Goal: Check status: Check status

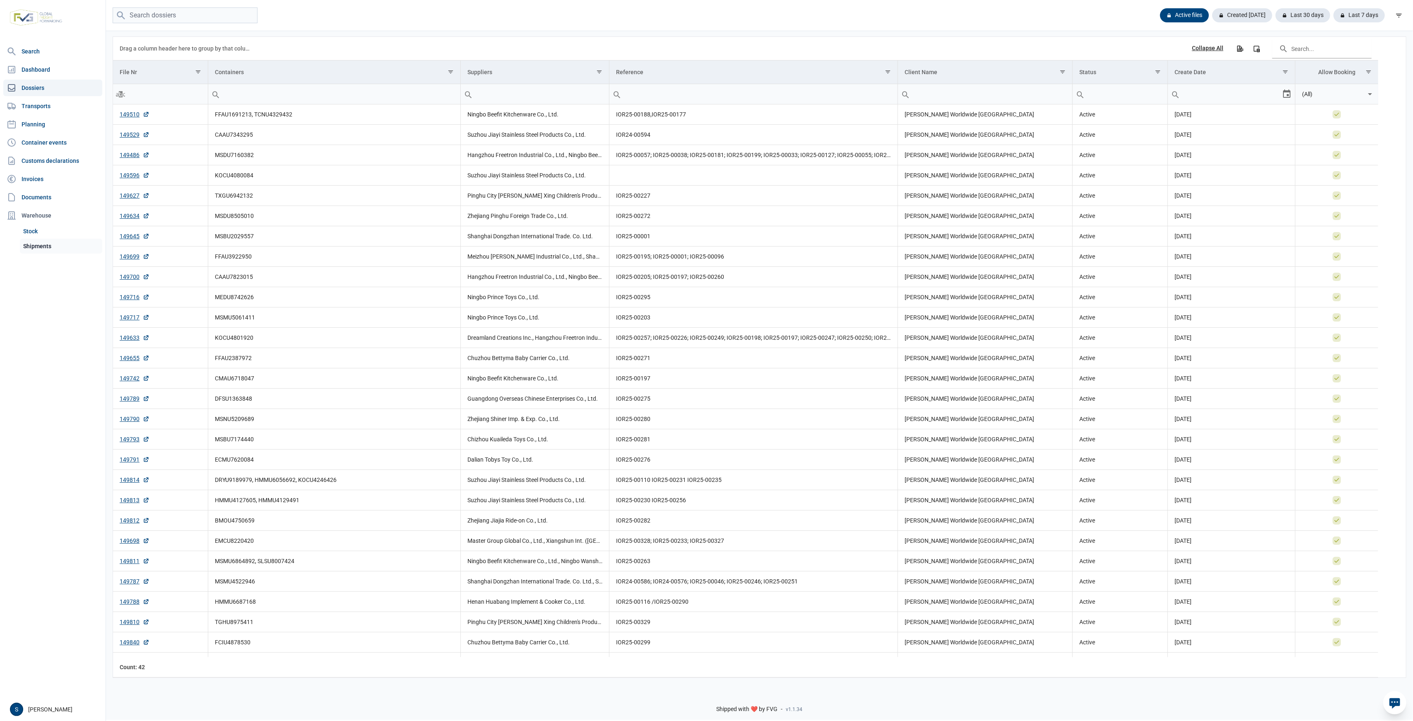
click at [82, 250] on link "Shipments" at bounding box center [61, 246] width 82 height 15
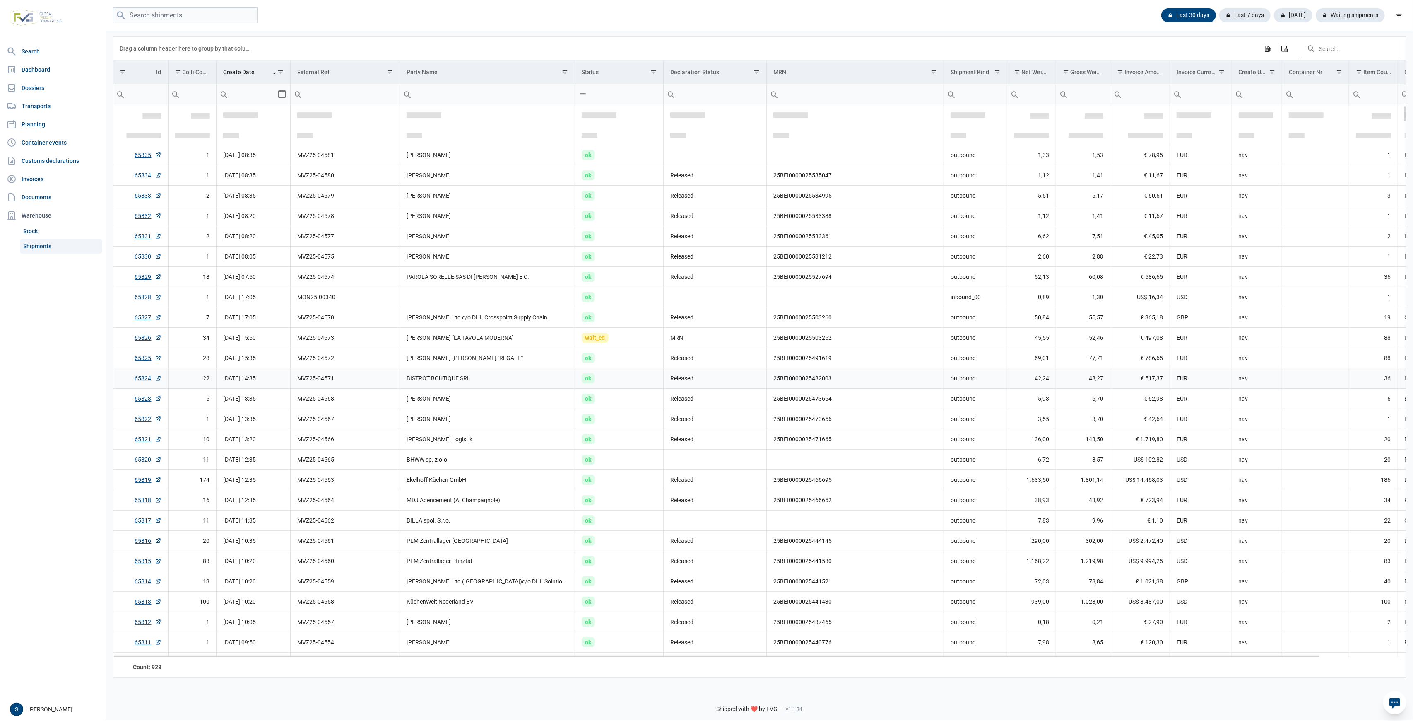
scroll to position [49, 0]
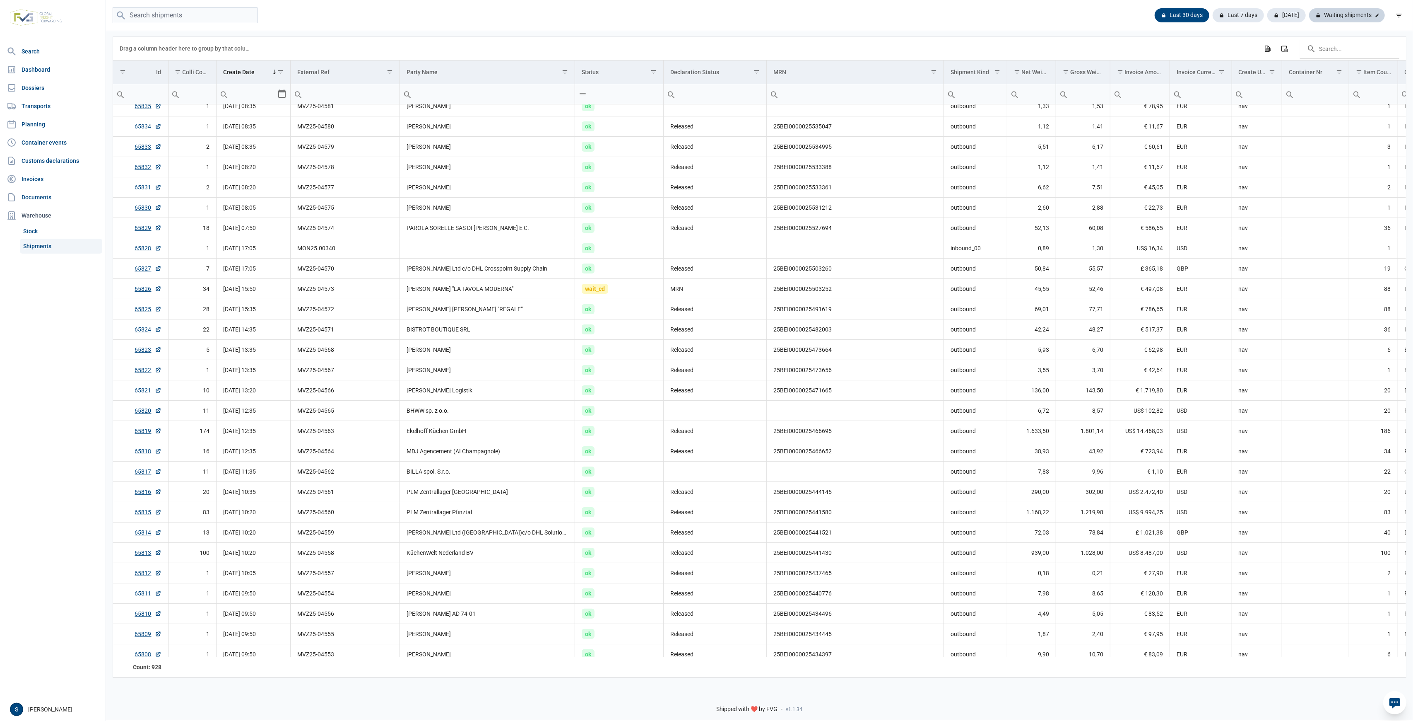
click at [1358, 18] on div "Waiting shipments" at bounding box center [1347, 15] width 76 height 14
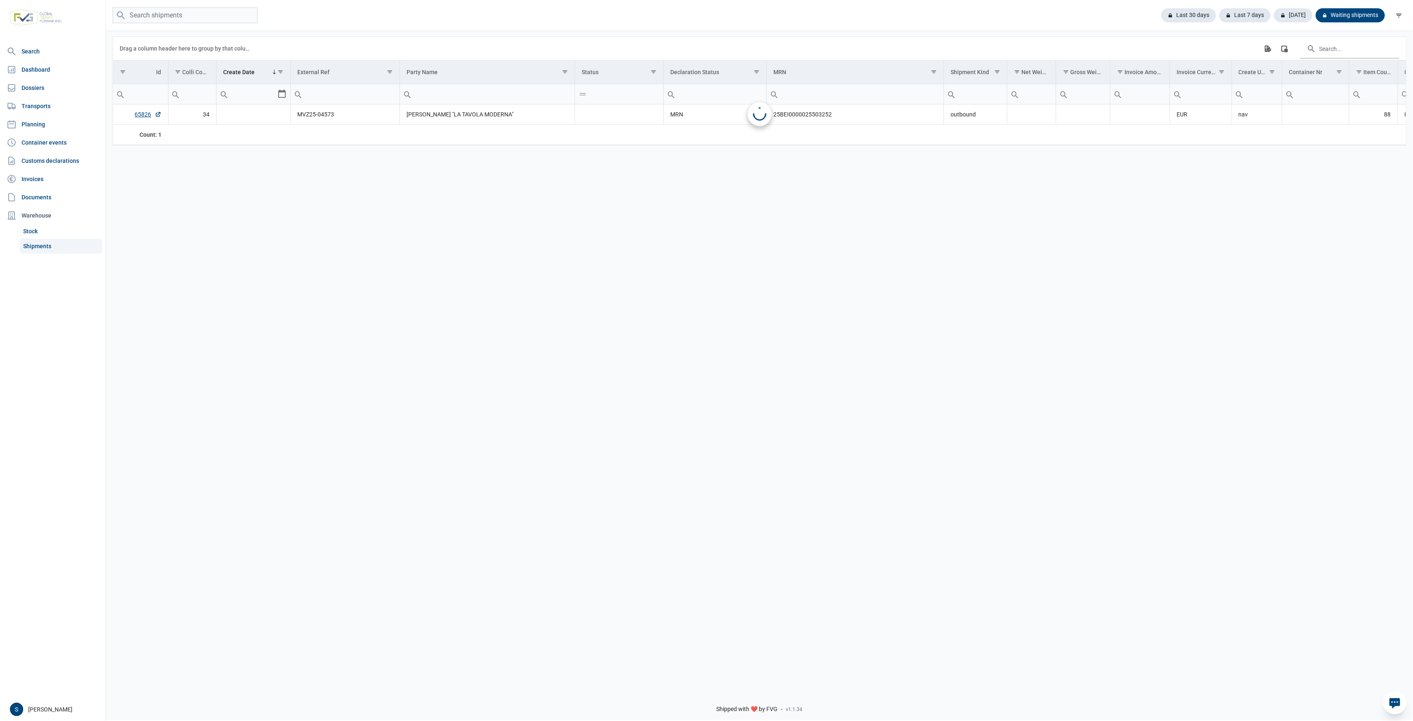
scroll to position [0, 0]
click at [1220, 8] on div "Last 30 days" at bounding box center [1245, 15] width 51 height 14
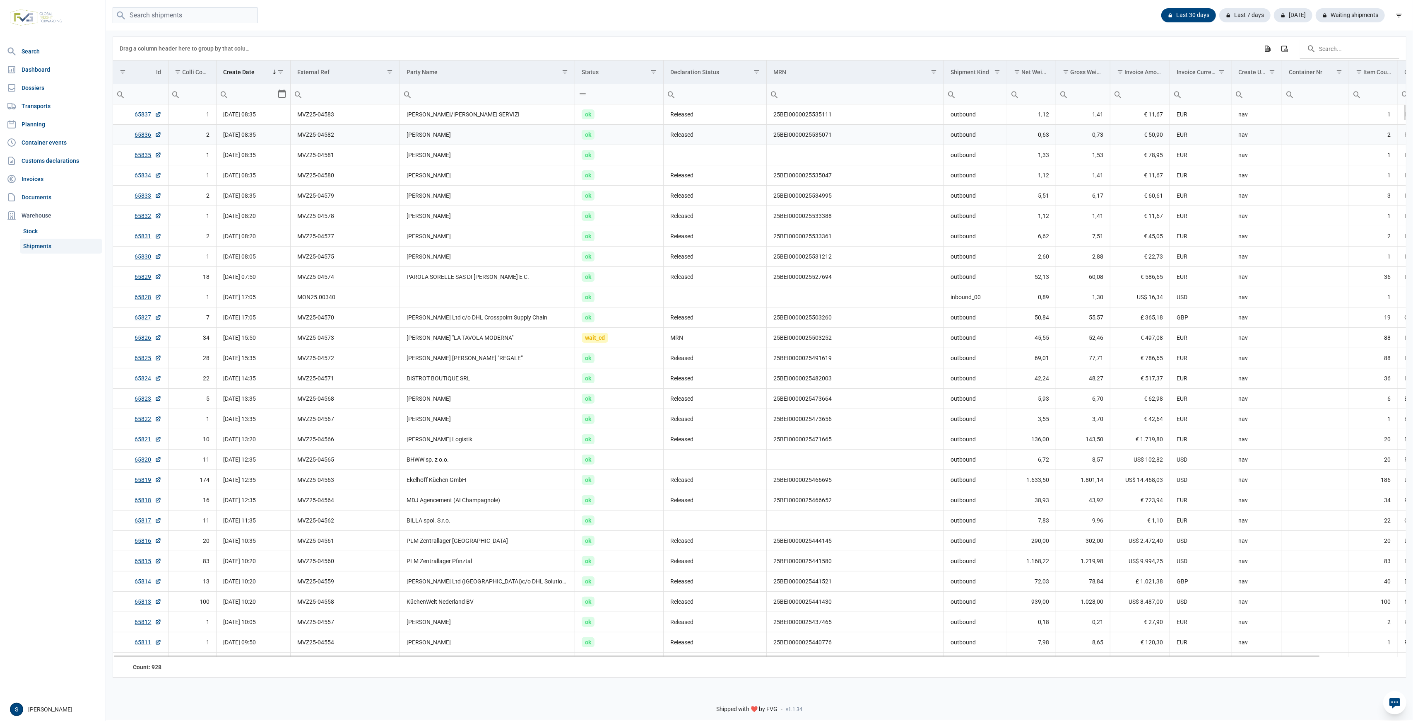
drag, startPoint x: 311, startPoint y: 128, endPoint x: 306, endPoint y: 128, distance: 5.9
click at [306, 128] on td "MVZ25-04582" at bounding box center [345, 135] width 109 height 20
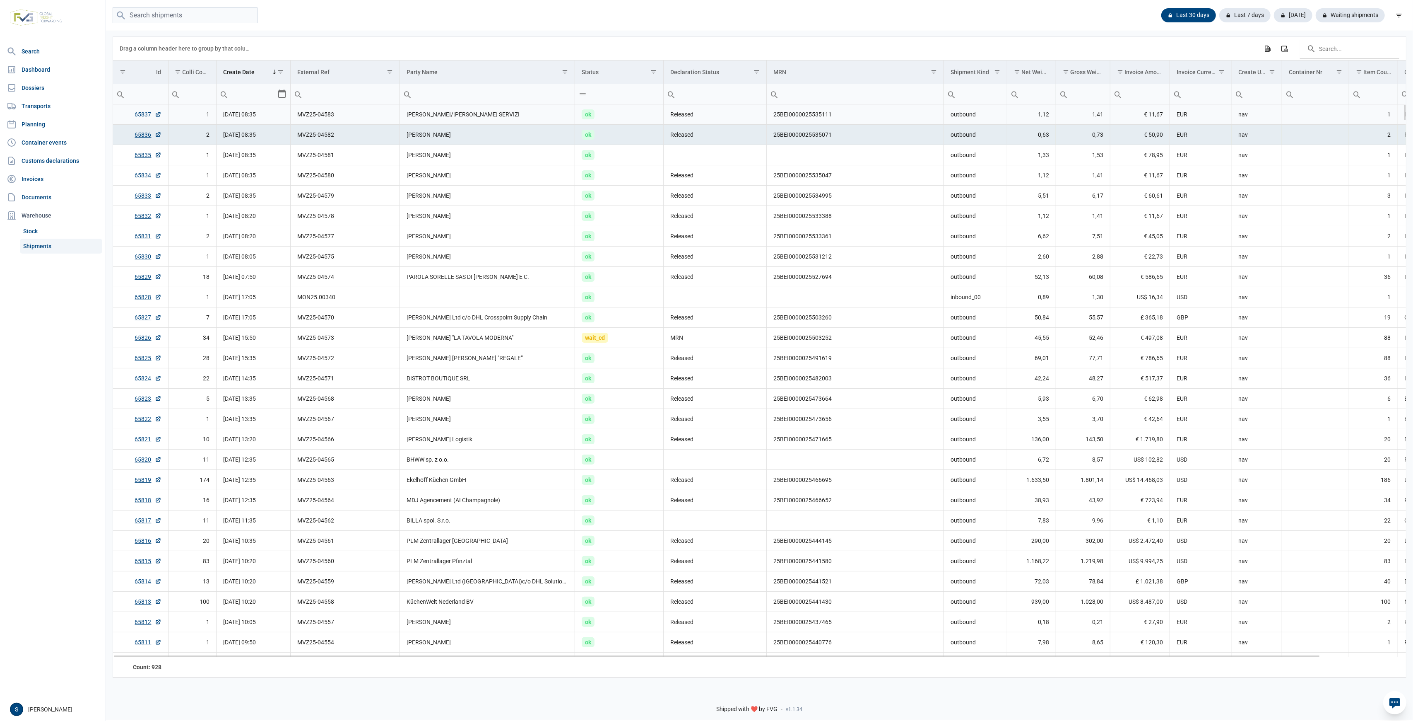
click at [314, 123] on td "MVZ25-04583" at bounding box center [345, 114] width 109 height 20
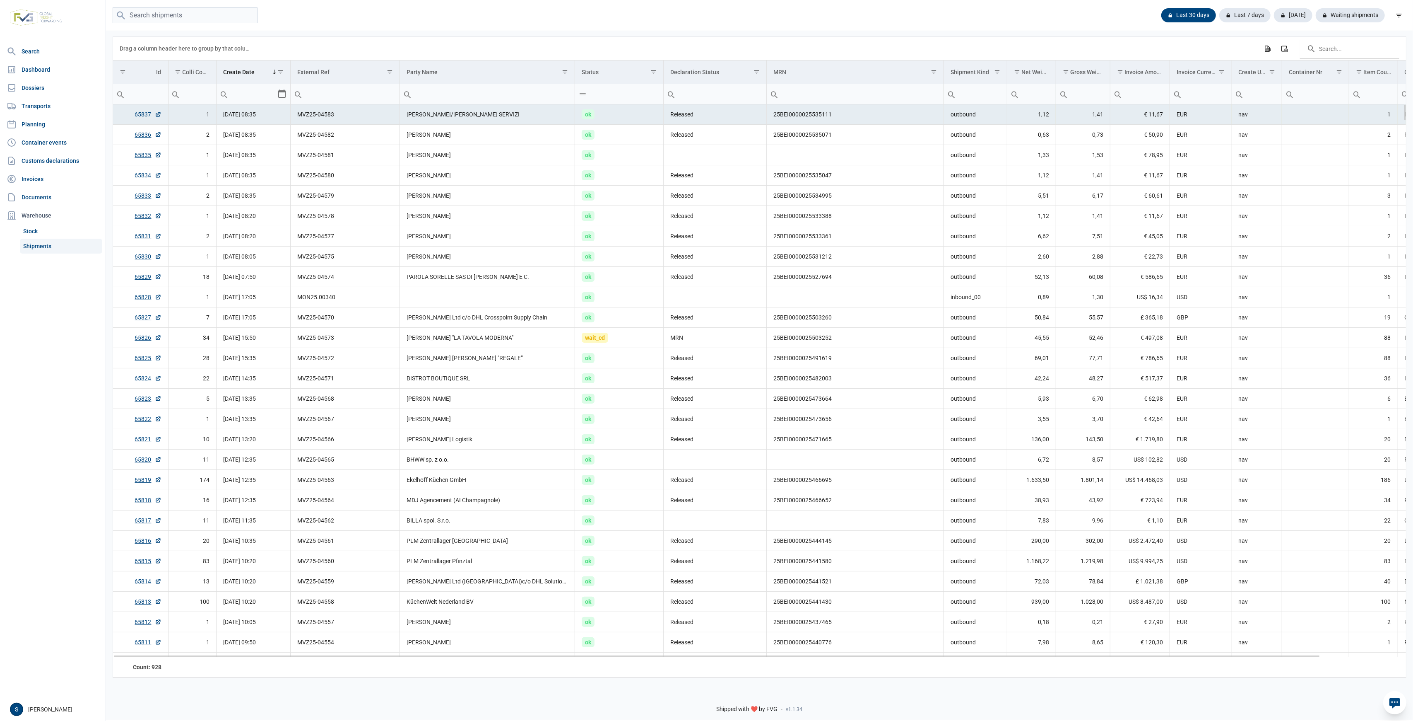
click at [313, 123] on td "MVZ25-04583" at bounding box center [345, 114] width 109 height 20
click at [316, 119] on td "MVZ25-04583" at bounding box center [345, 114] width 109 height 20
drag, startPoint x: 316, startPoint y: 118, endPoint x: 315, endPoint y: 124, distance: 5.4
click at [315, 124] on td "MVZ25-04583" at bounding box center [345, 114] width 109 height 20
click at [487, 332] on td "[PERSON_NAME] "LA TAVOLA MODERNA"" at bounding box center [487, 338] width 175 height 20
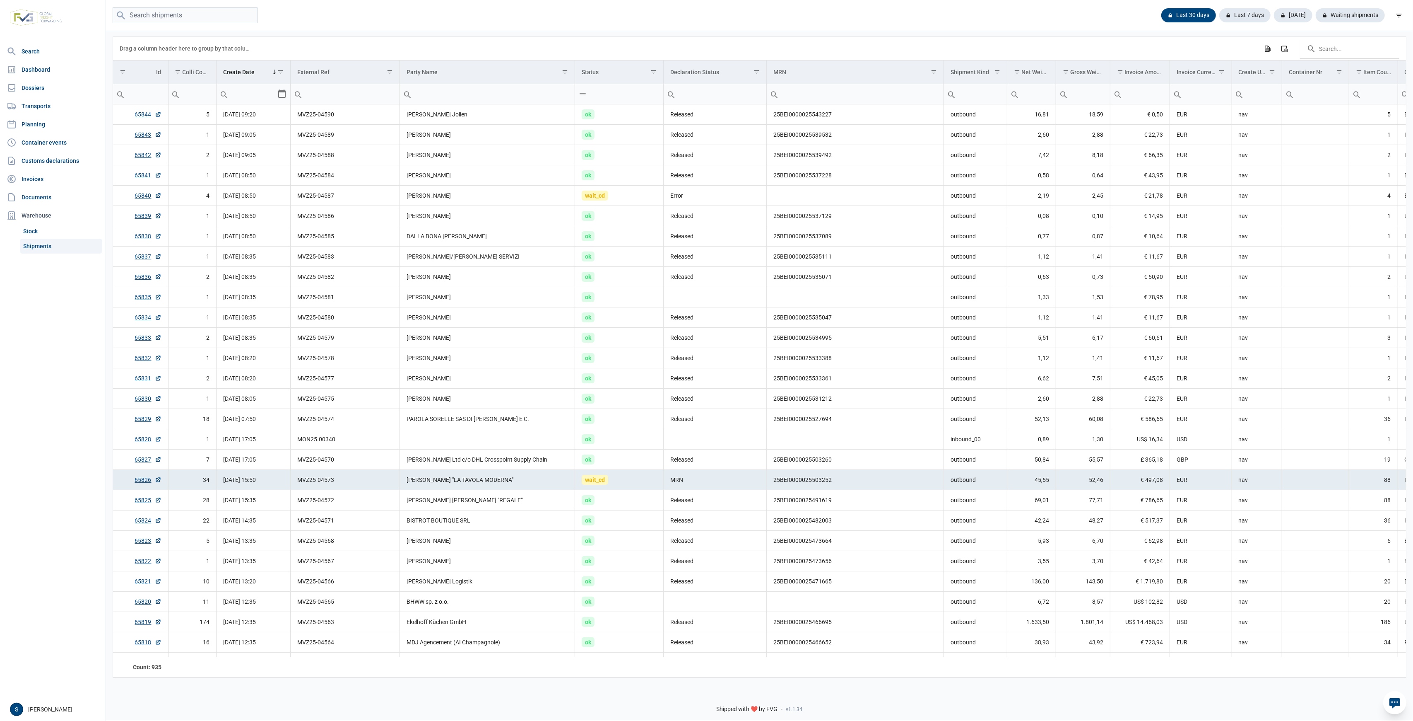
click at [402, 56] on div "Drag a column header here to group by that column Export all data to Excel Colu…" at bounding box center [760, 48] width 1280 height 23
click at [875, 39] on div "Drag a column header here to group by that column Export all data to Excel Colu…" at bounding box center [760, 48] width 1280 height 23
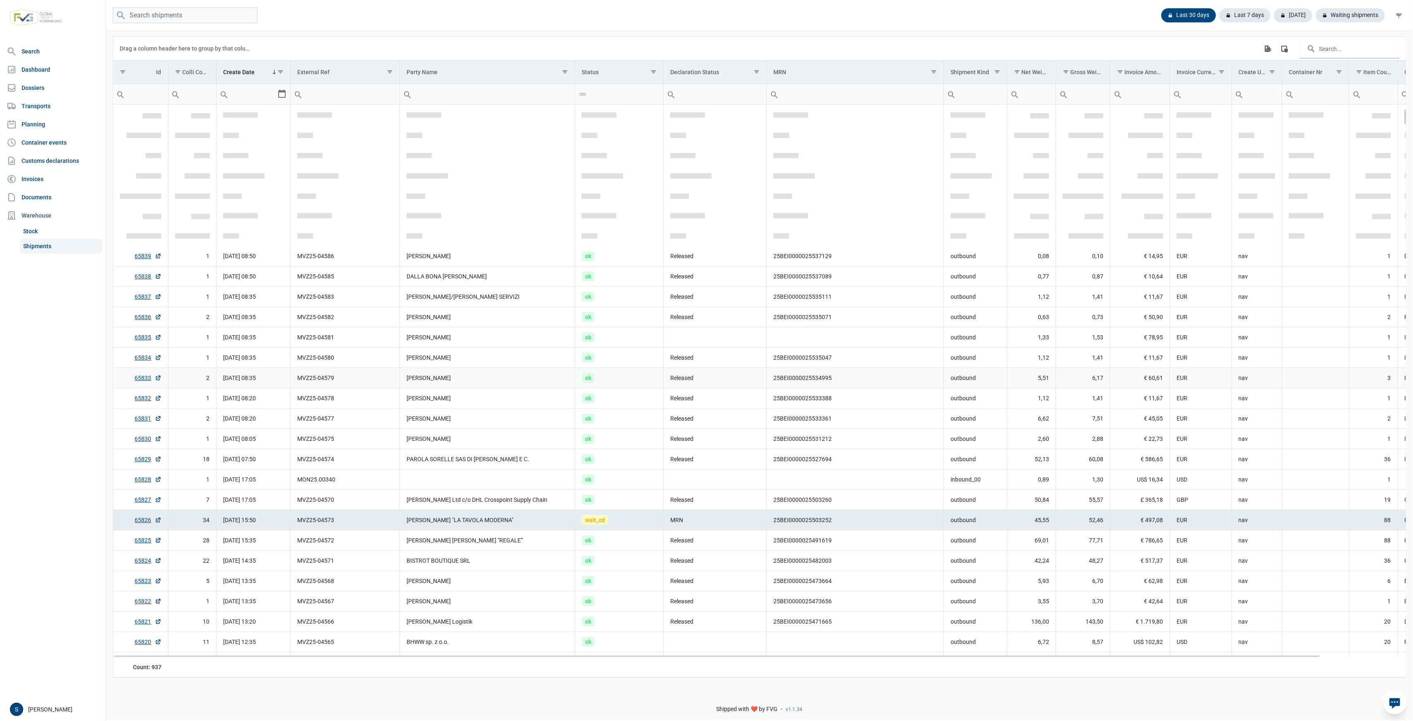
scroll to position [147, 0]
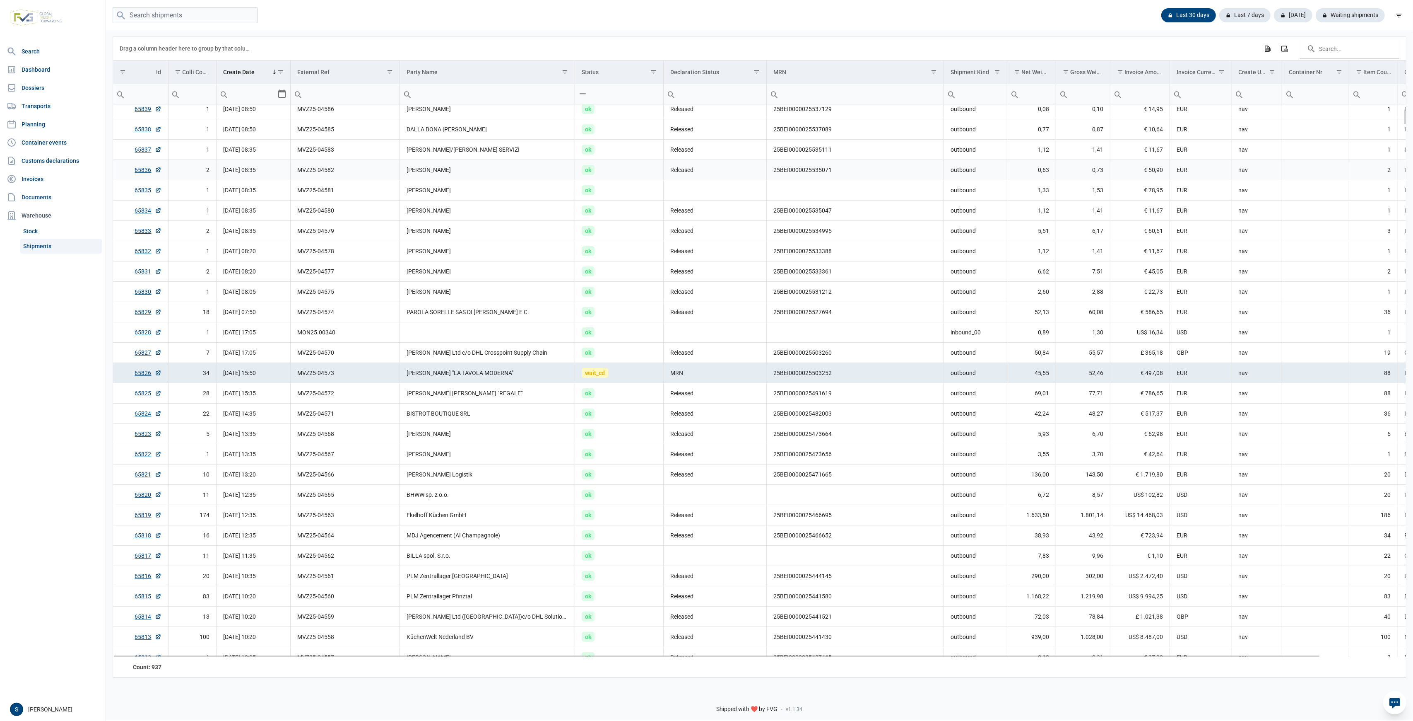
click at [689, 177] on td "Released" at bounding box center [715, 169] width 103 height 20
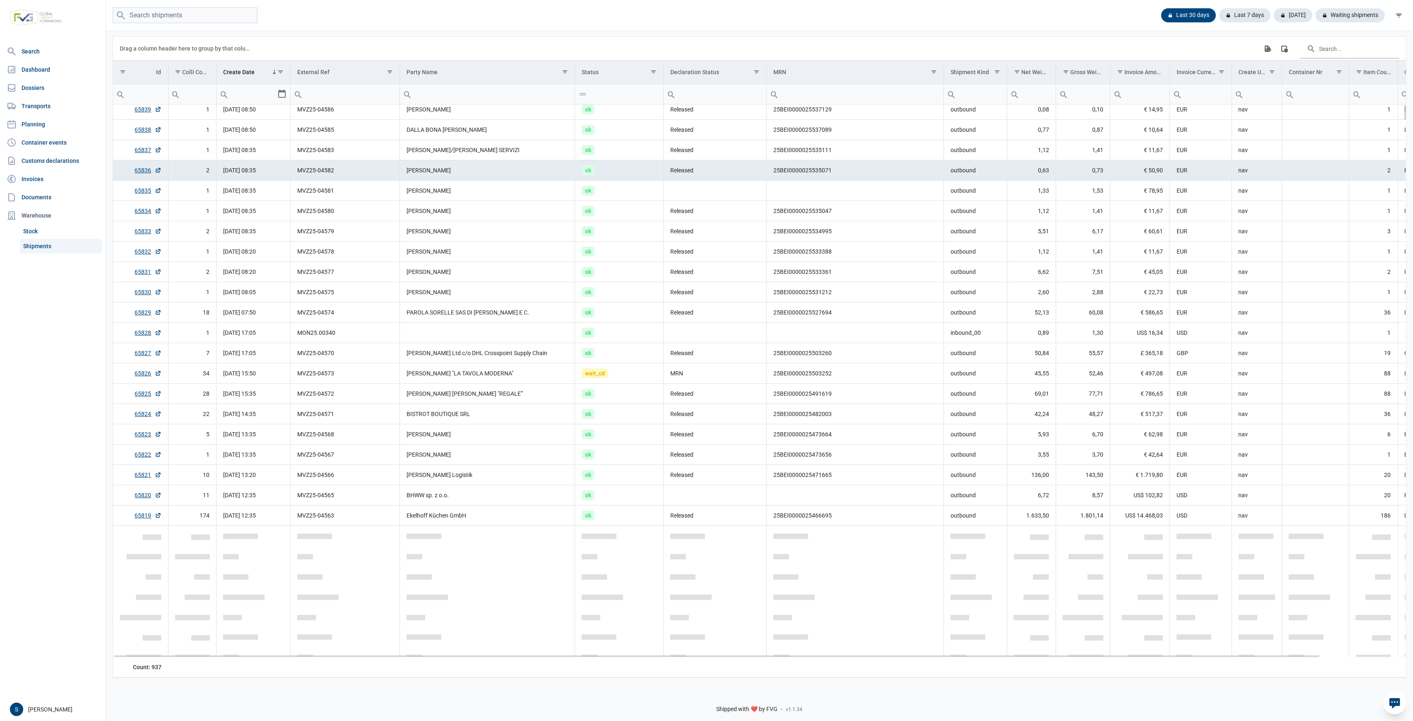
scroll to position [0, 0]
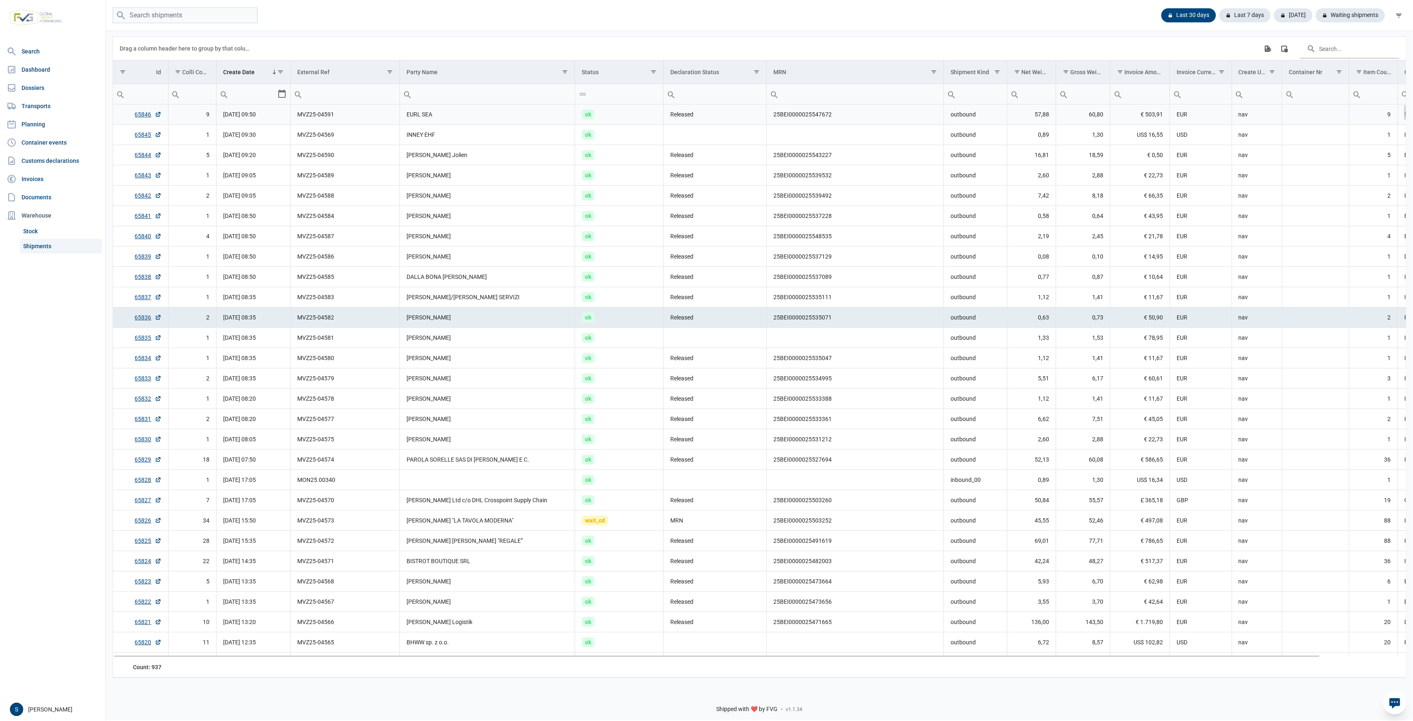
click at [532, 125] on td "INNEY EHF" at bounding box center [487, 135] width 175 height 20
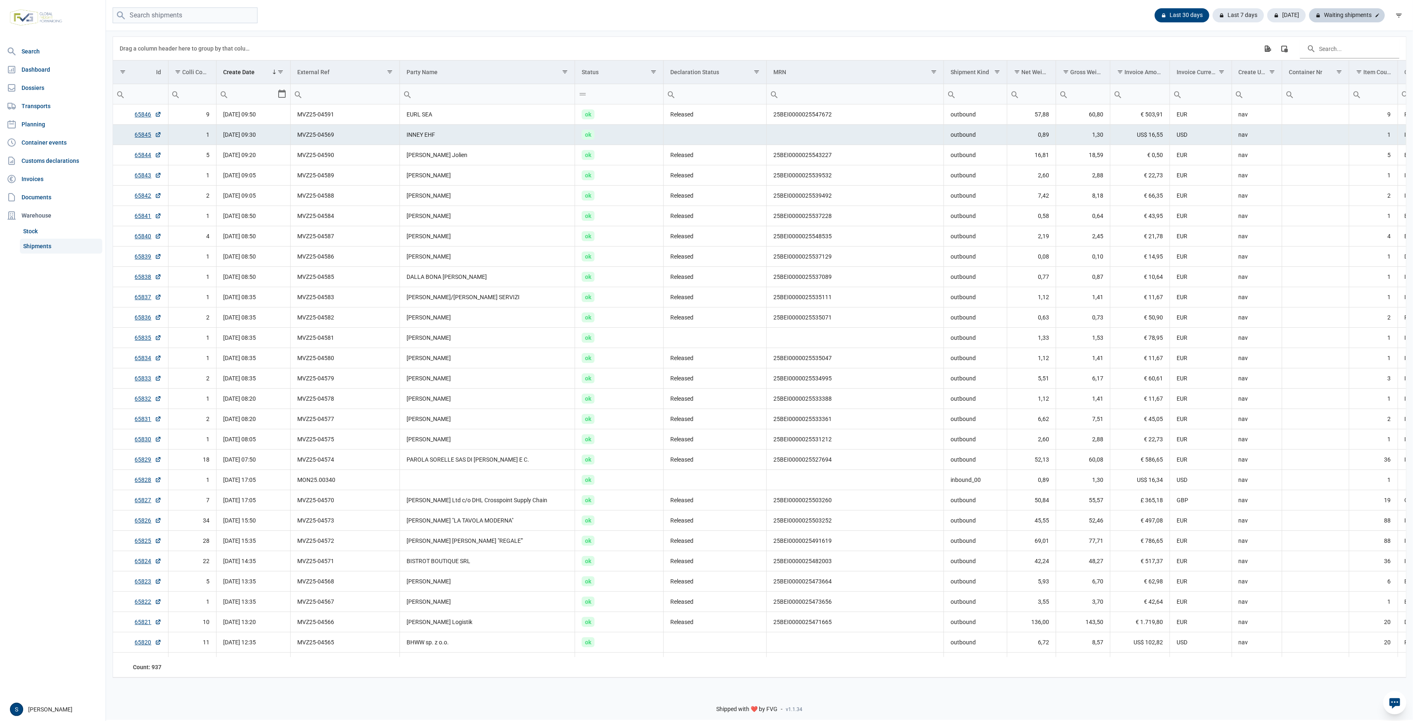
click at [1336, 9] on div "Waiting shipments" at bounding box center [1347, 15] width 76 height 14
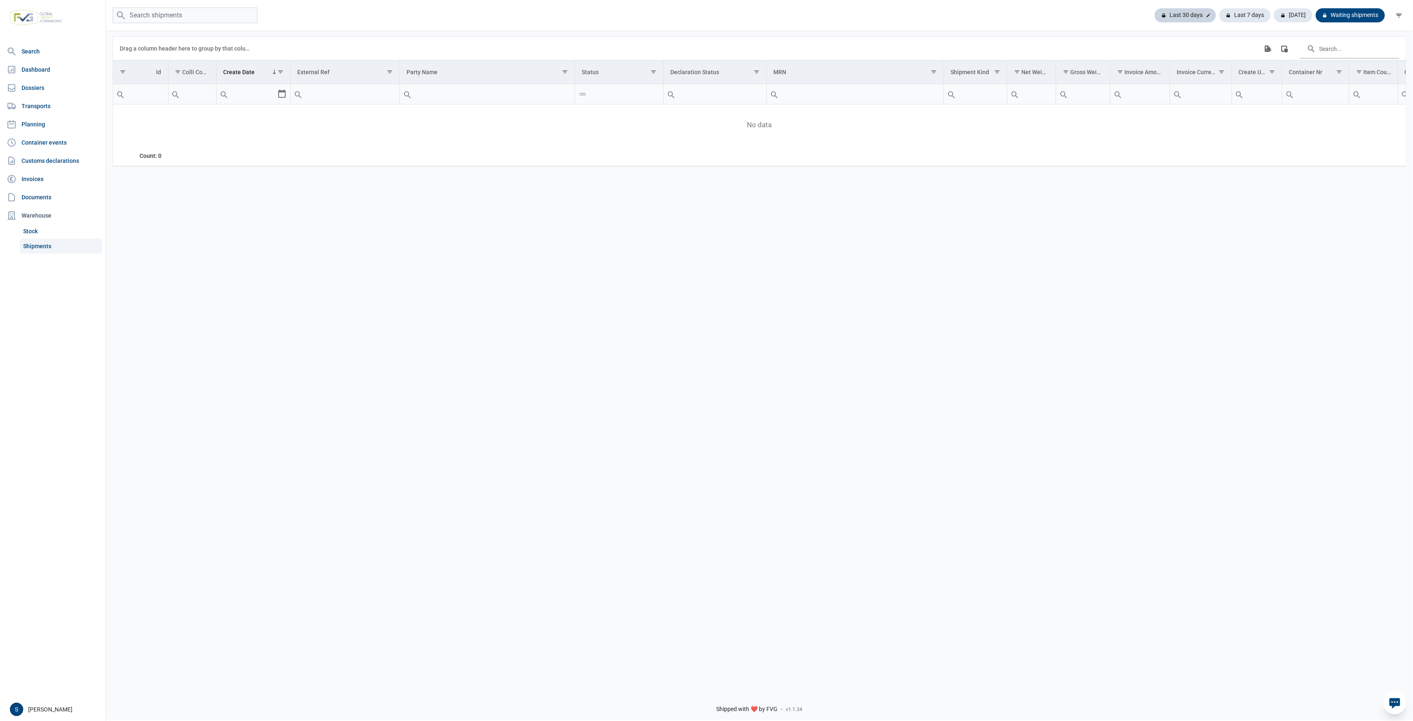
click at [1220, 19] on div "Last 30 days" at bounding box center [1245, 15] width 51 height 14
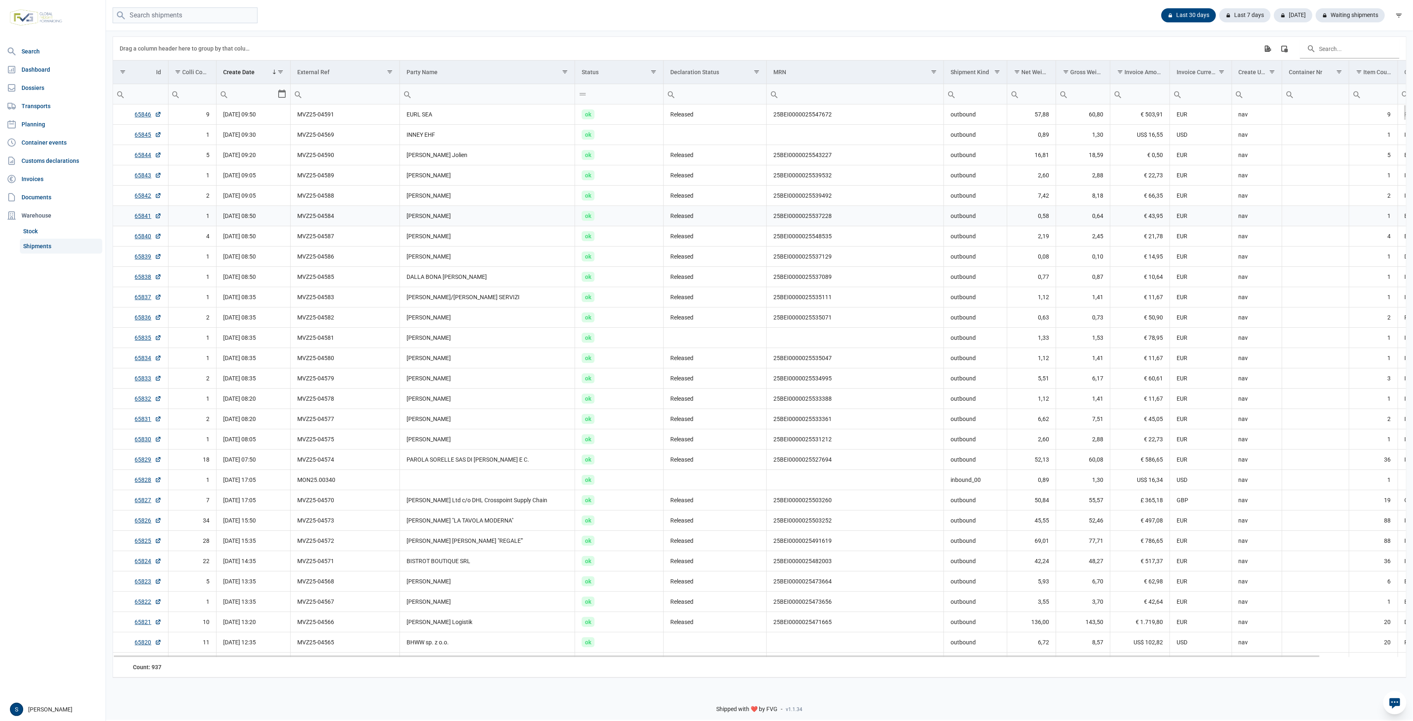
click at [336, 210] on td "MVZ25-04584" at bounding box center [345, 216] width 109 height 20
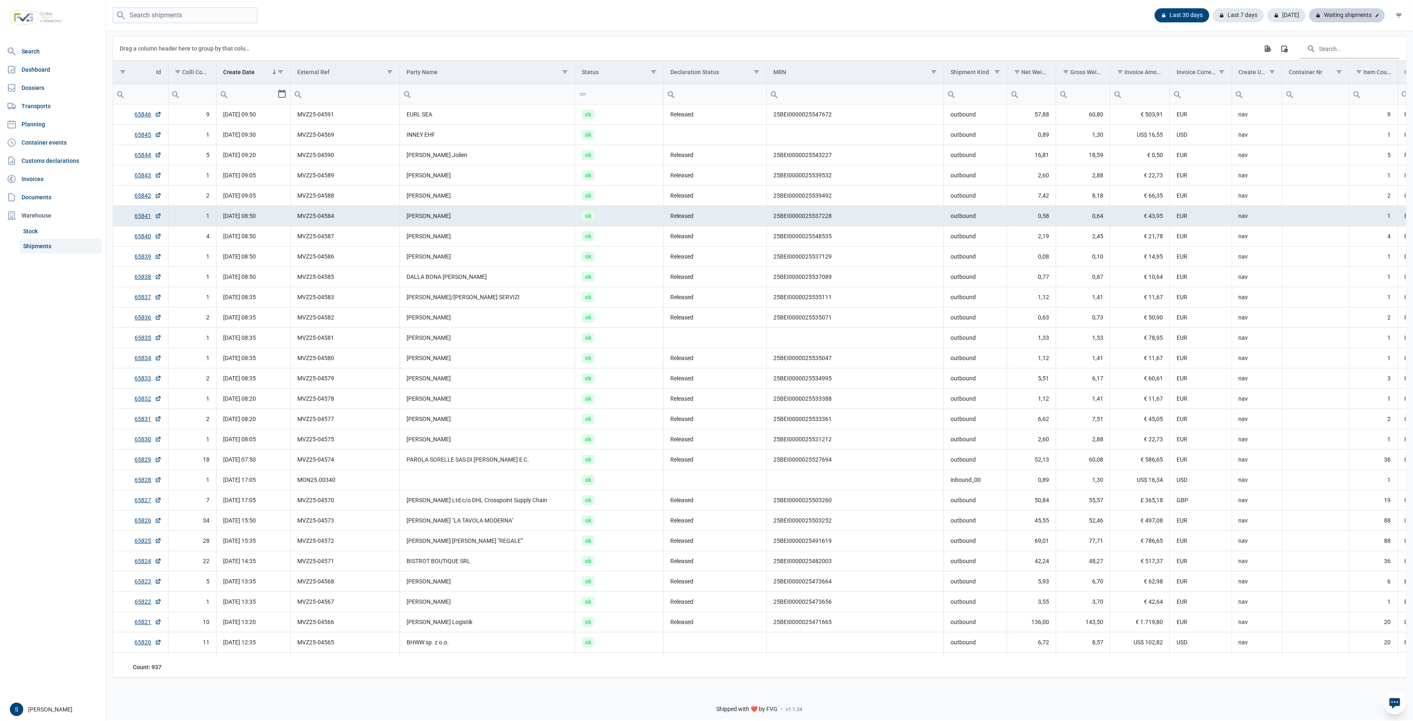
click at [1345, 12] on div "Waiting shipments" at bounding box center [1347, 15] width 76 height 14
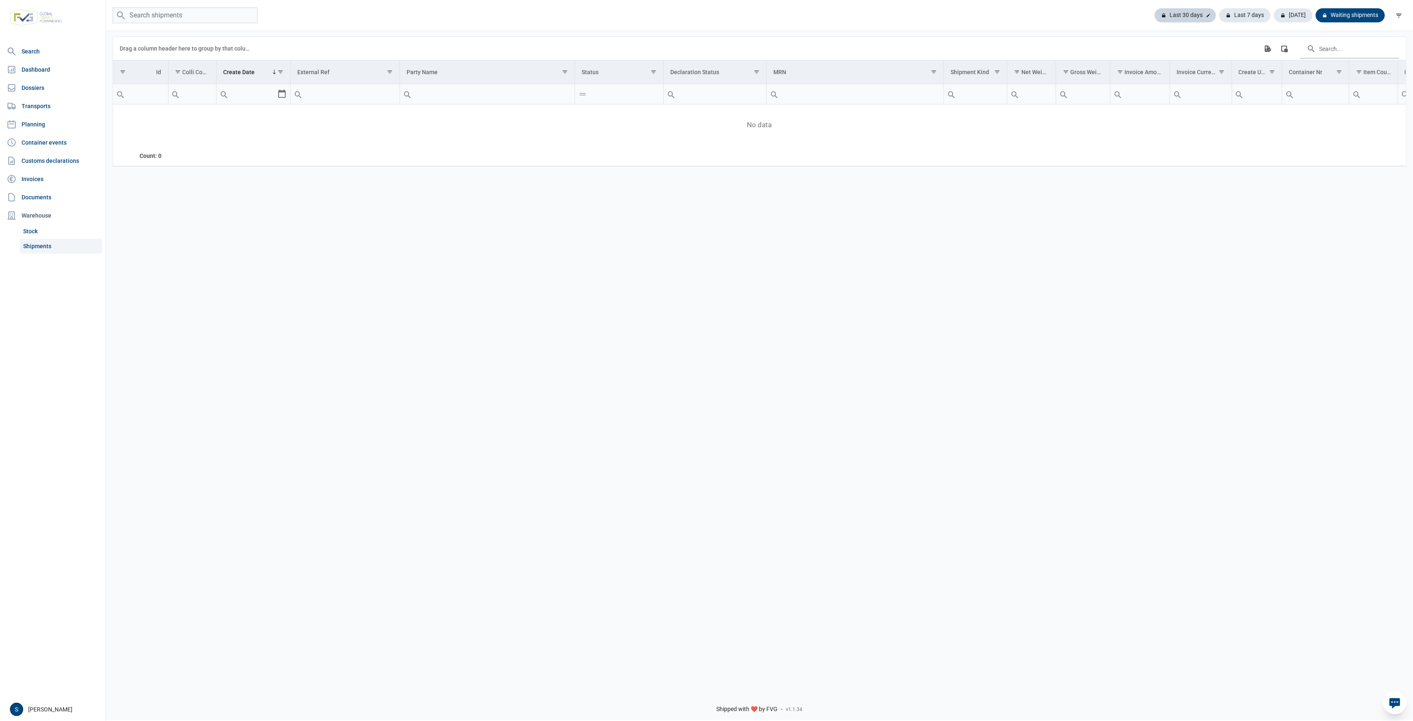
click at [1220, 12] on div "Last 30 days" at bounding box center [1245, 15] width 51 height 14
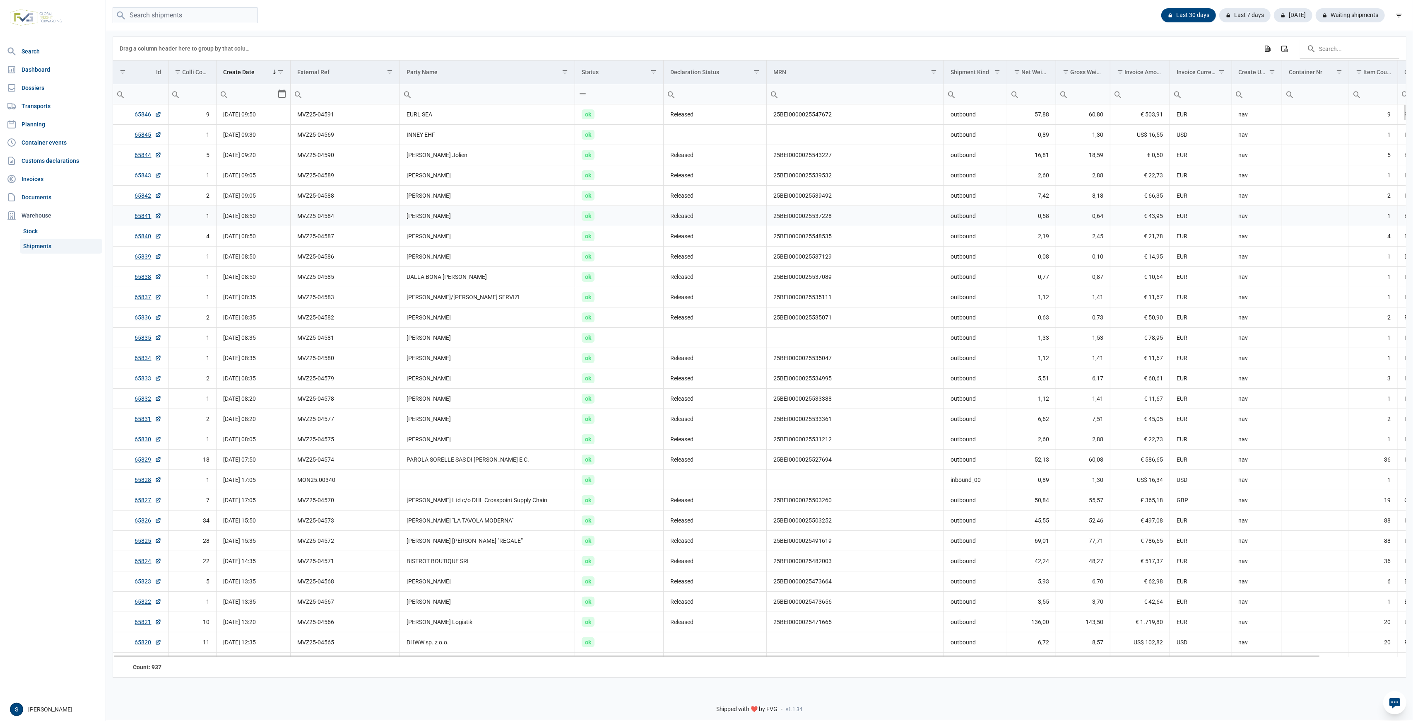
click at [620, 217] on td "ok" at bounding box center [619, 216] width 89 height 20
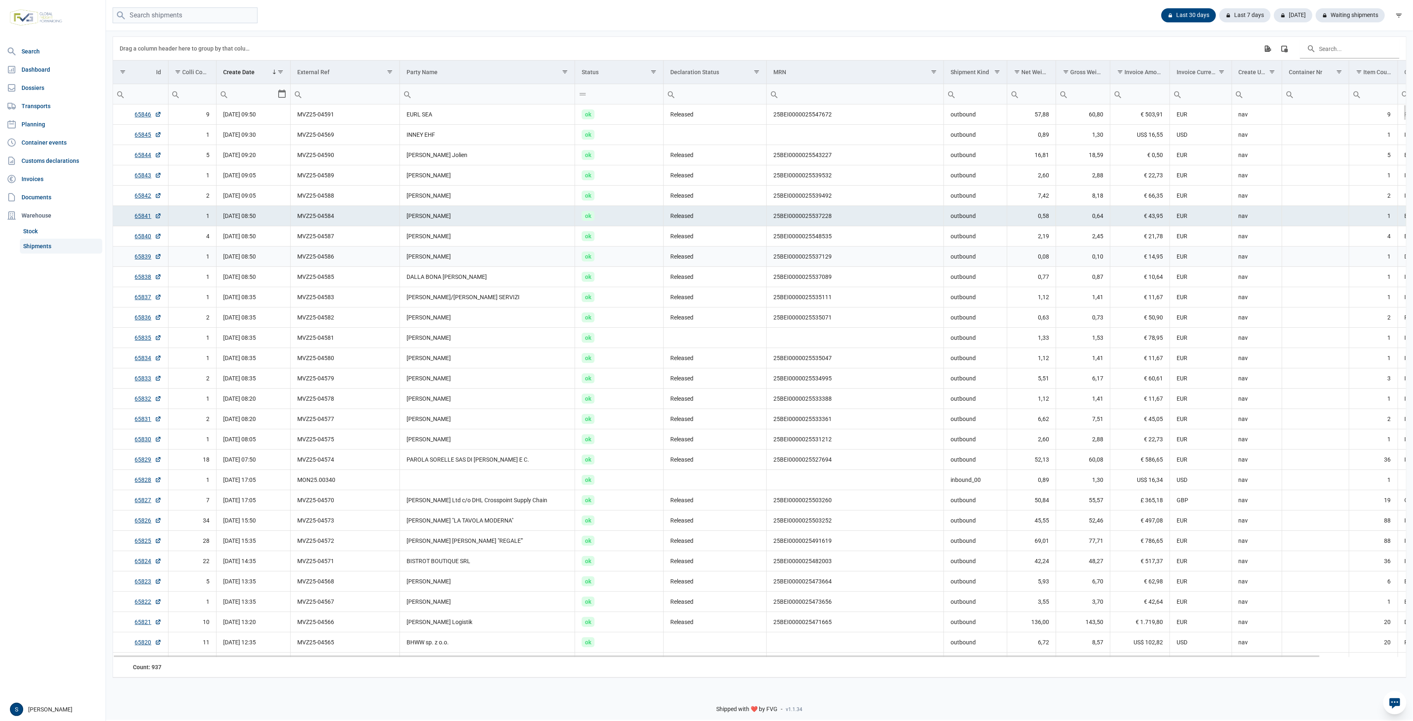
click at [762, 256] on td "Released" at bounding box center [715, 256] width 103 height 20
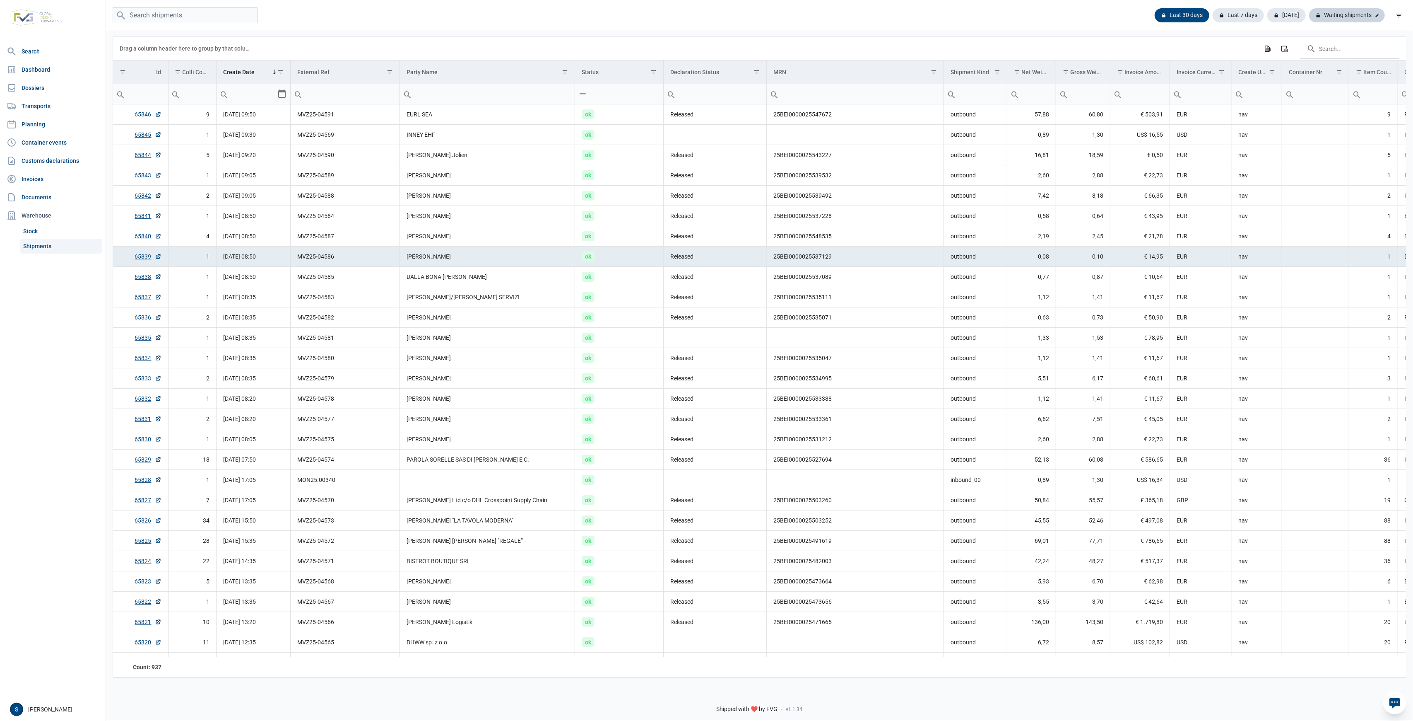
click at [1364, 12] on div "Waiting shipments" at bounding box center [1347, 15] width 76 height 14
